Goal: Check status: Check status

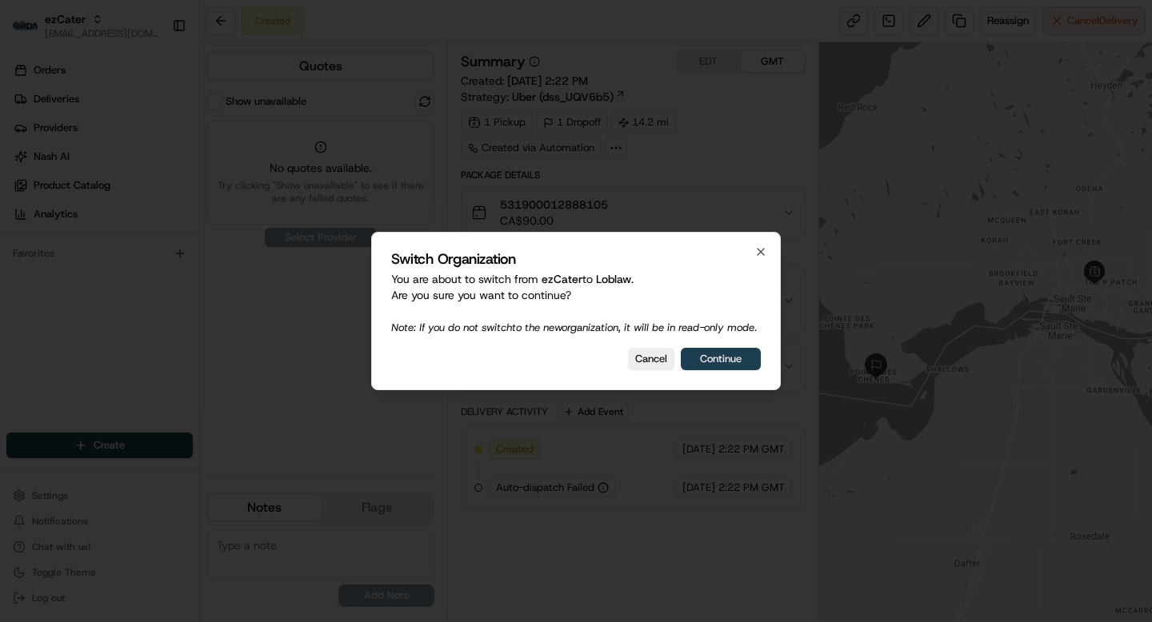
click at [700, 370] on button "Continue" at bounding box center [721, 359] width 80 height 22
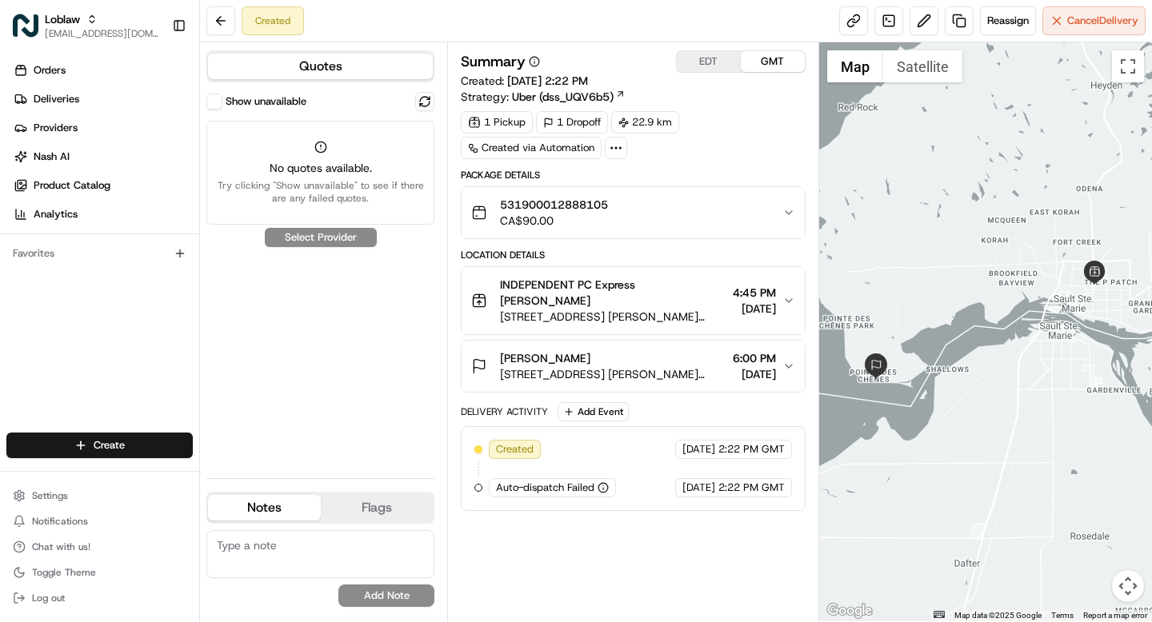
click at [212, 102] on button "Show unavailable" at bounding box center [214, 102] width 16 height 16
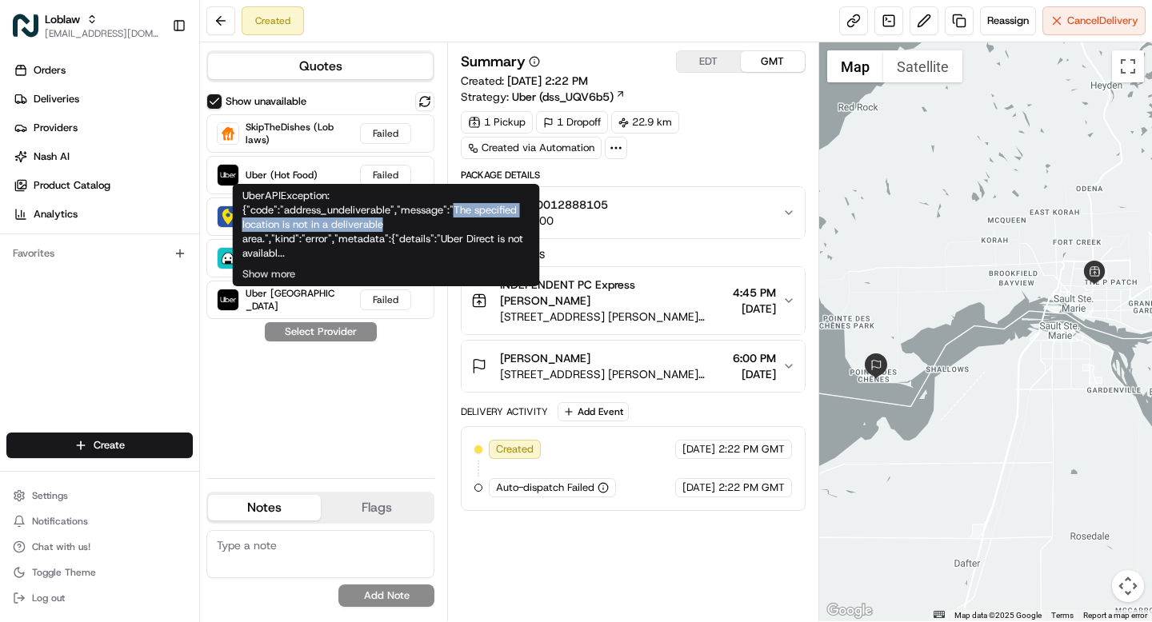
drag, startPoint x: 450, startPoint y: 211, endPoint x: 444, endPoint y: 230, distance: 19.2
click at [444, 230] on div "UberAPIException: {"code":"address_undeliverable","message":"The specified loca…" at bounding box center [386, 235] width 307 height 102
copy div "The specified location is not in a deliverable"
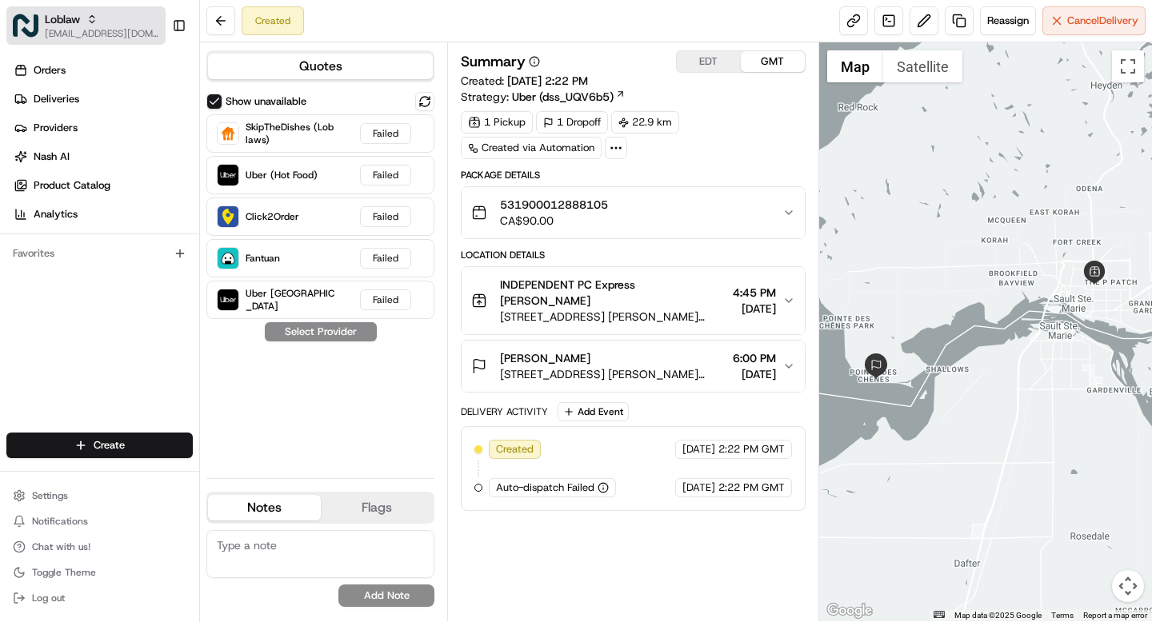
click at [77, 24] on span "Loblaw" at bounding box center [62, 19] width 35 height 16
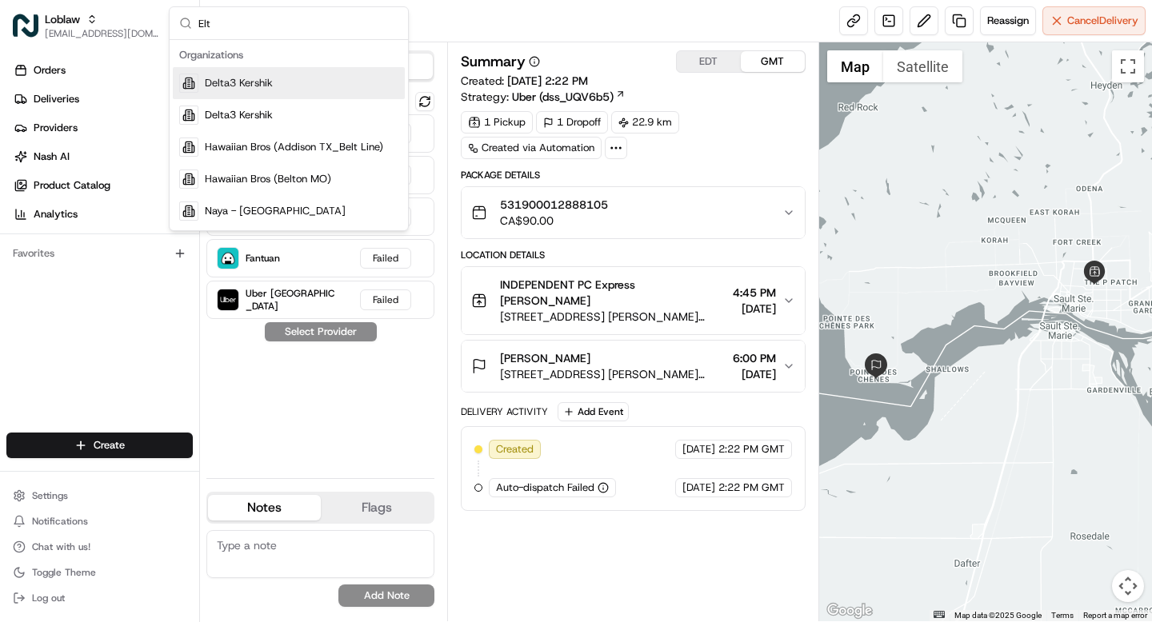
type input "Elt"
